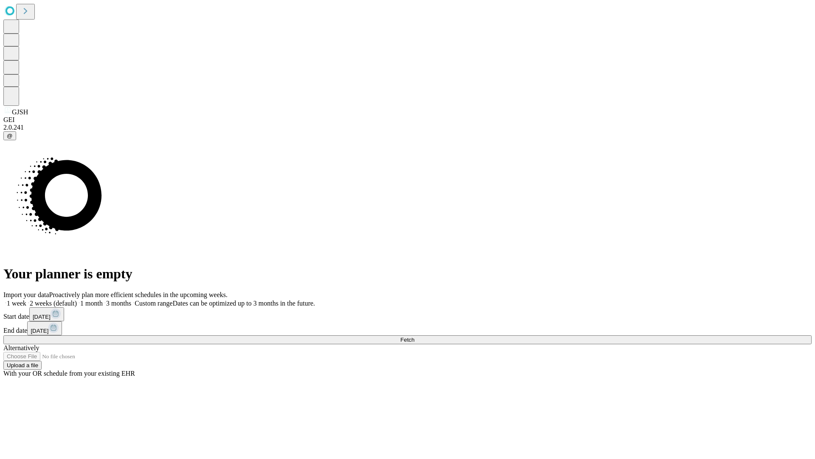
click at [414, 336] on span "Fetch" at bounding box center [407, 339] width 14 height 6
